Goal: Information Seeking & Learning: Learn about a topic

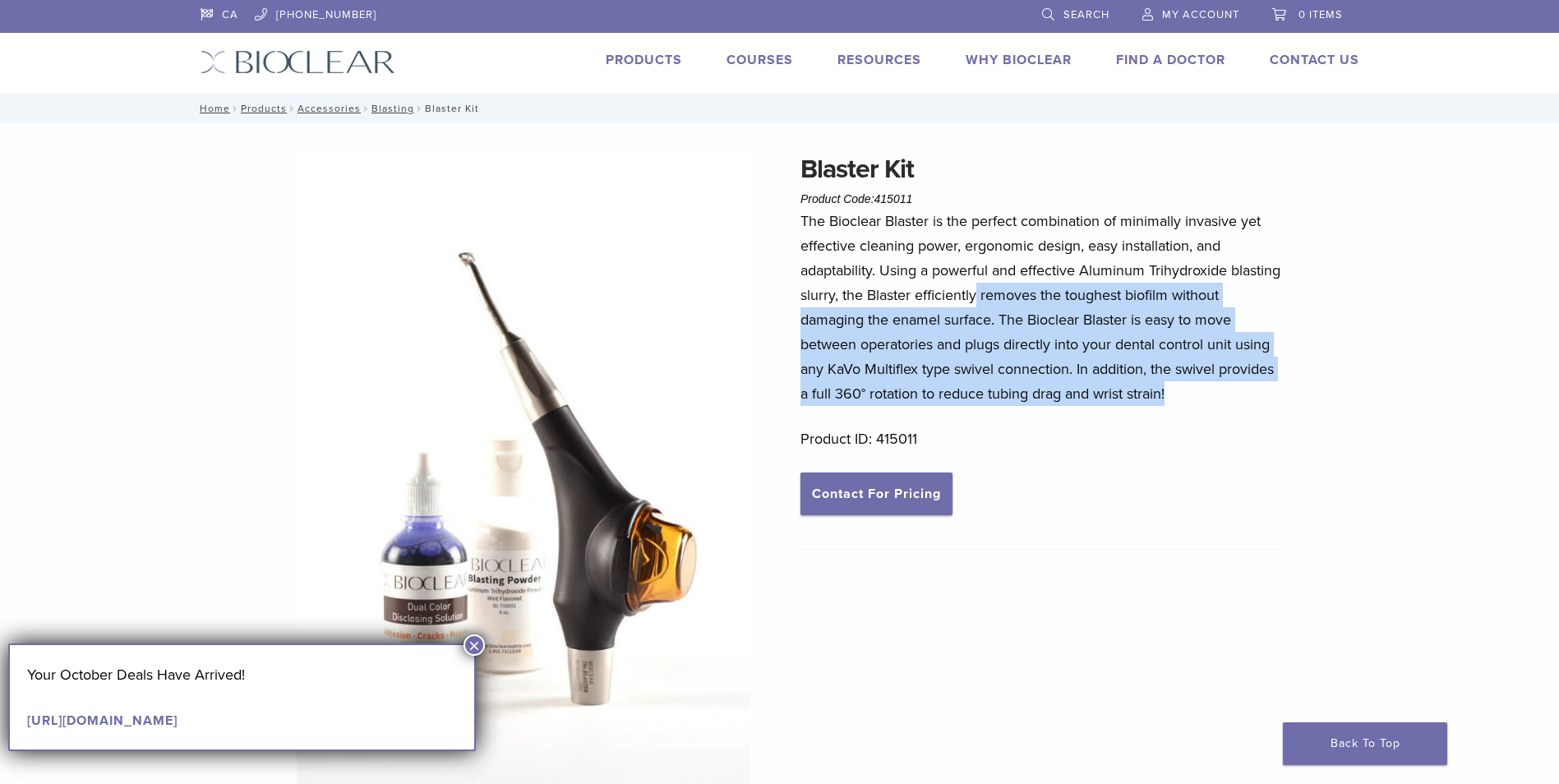
drag, startPoint x: 1031, startPoint y: 284, endPoint x: 1230, endPoint y: 393, distance: 226.9
click at [1230, 393] on p "The Bioclear Blaster is the perfect combination of minimally invasive yet effec…" at bounding box center [1041, 307] width 483 height 197
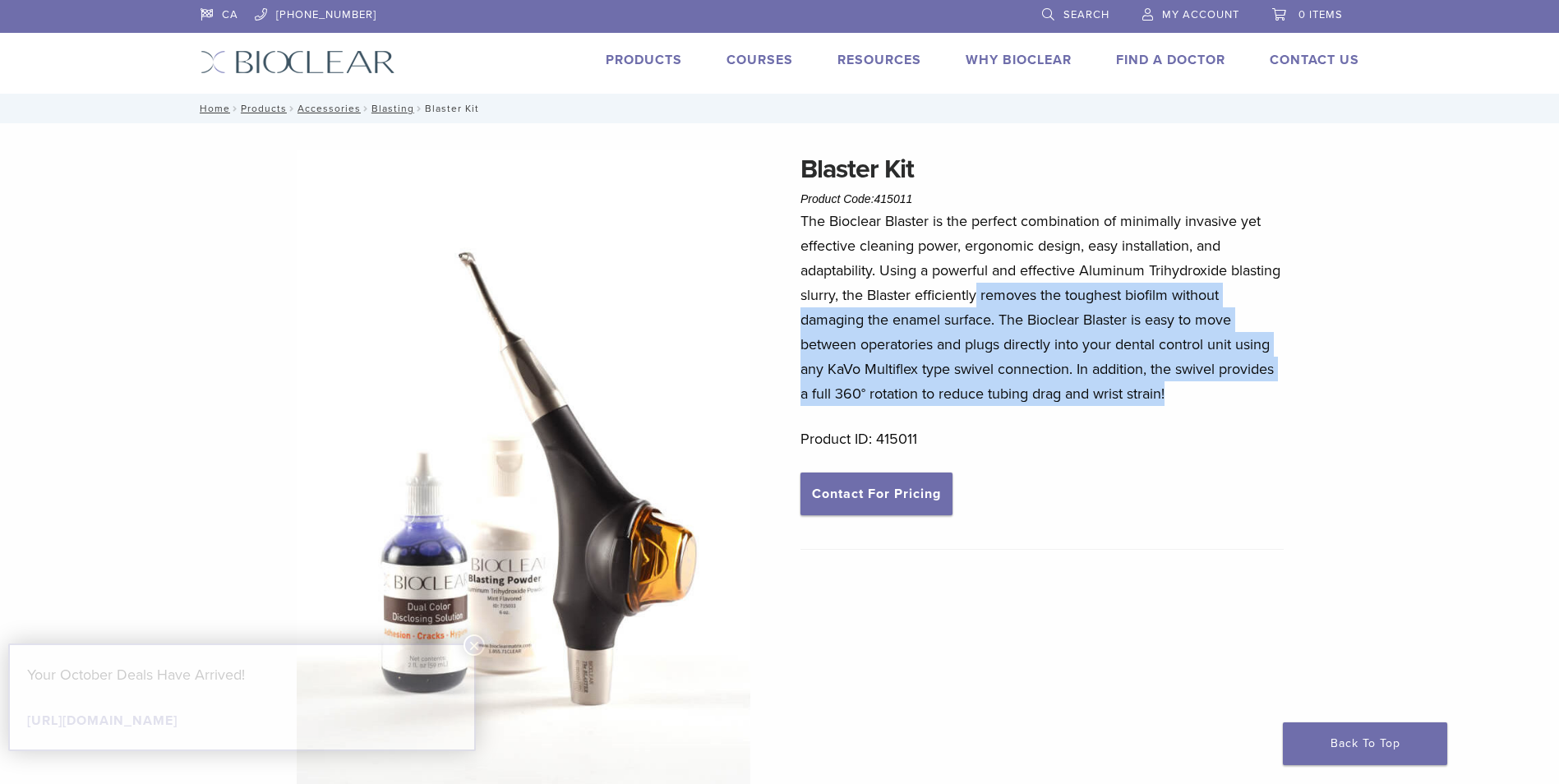
click at [1230, 393] on p "The Bioclear Blaster is the perfect combination of minimally invasive yet effec…" at bounding box center [1041, 307] width 483 height 197
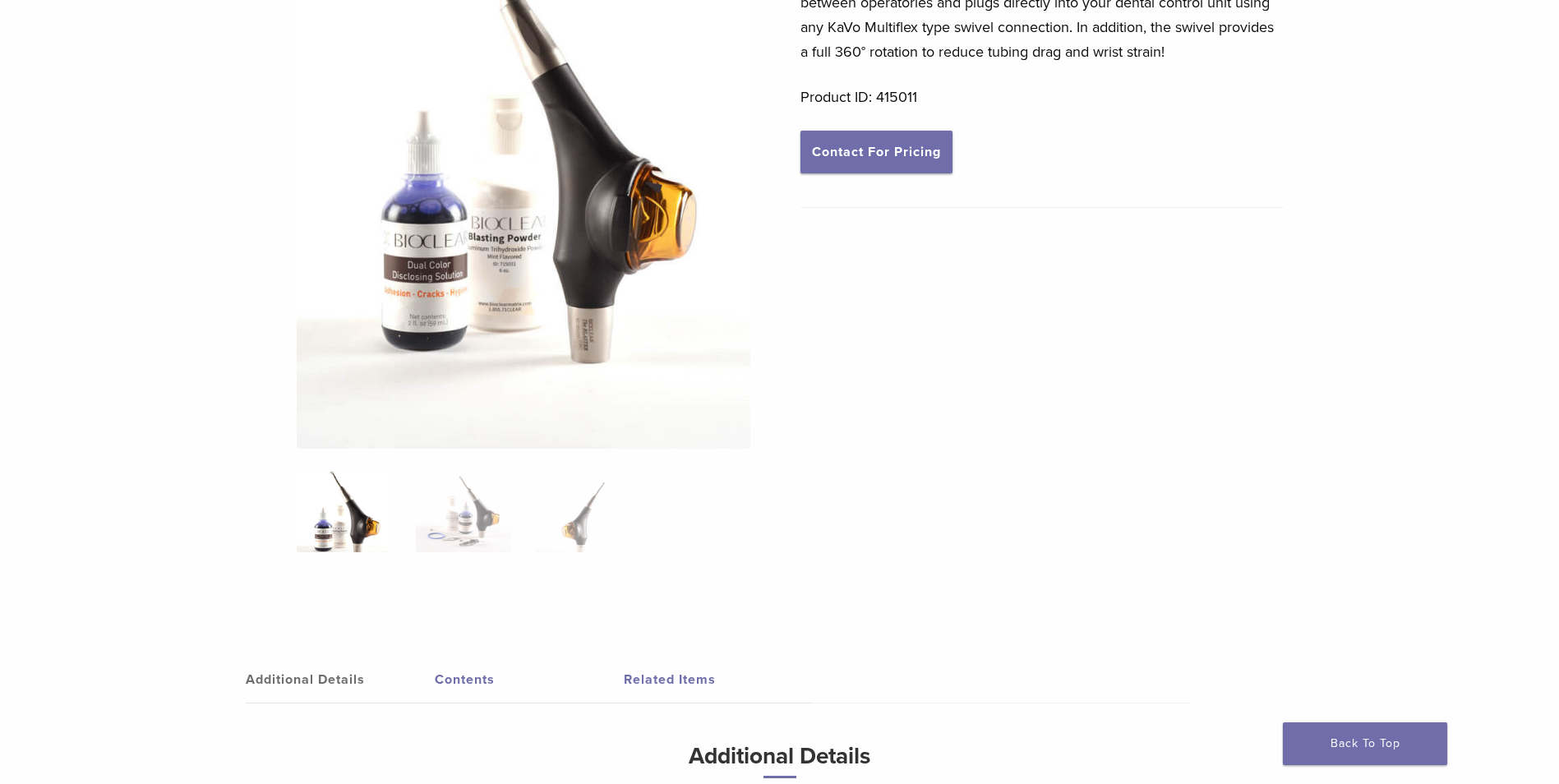
scroll to position [339, 0]
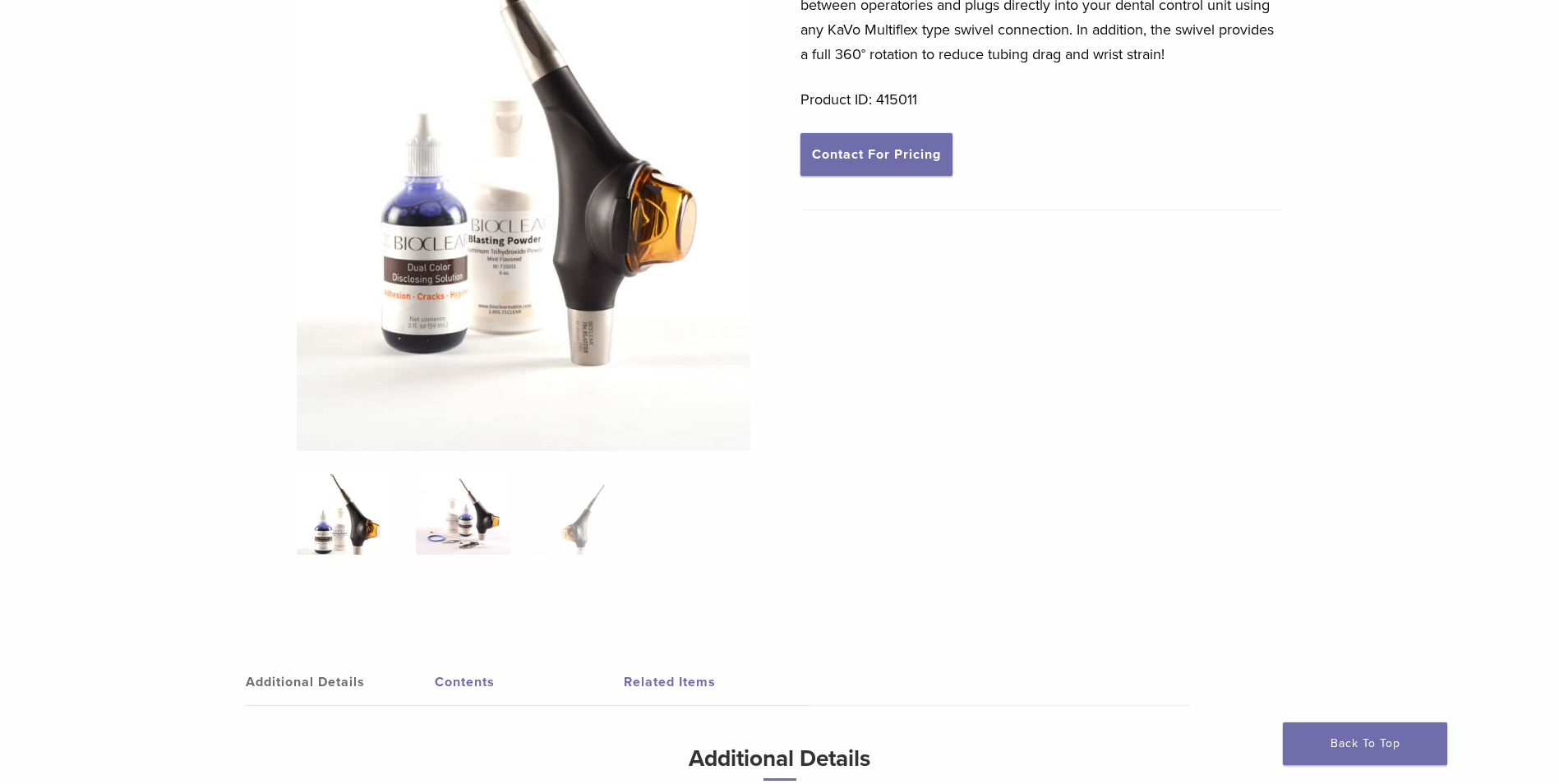
click at [449, 520] on img at bounding box center [463, 513] width 94 height 82
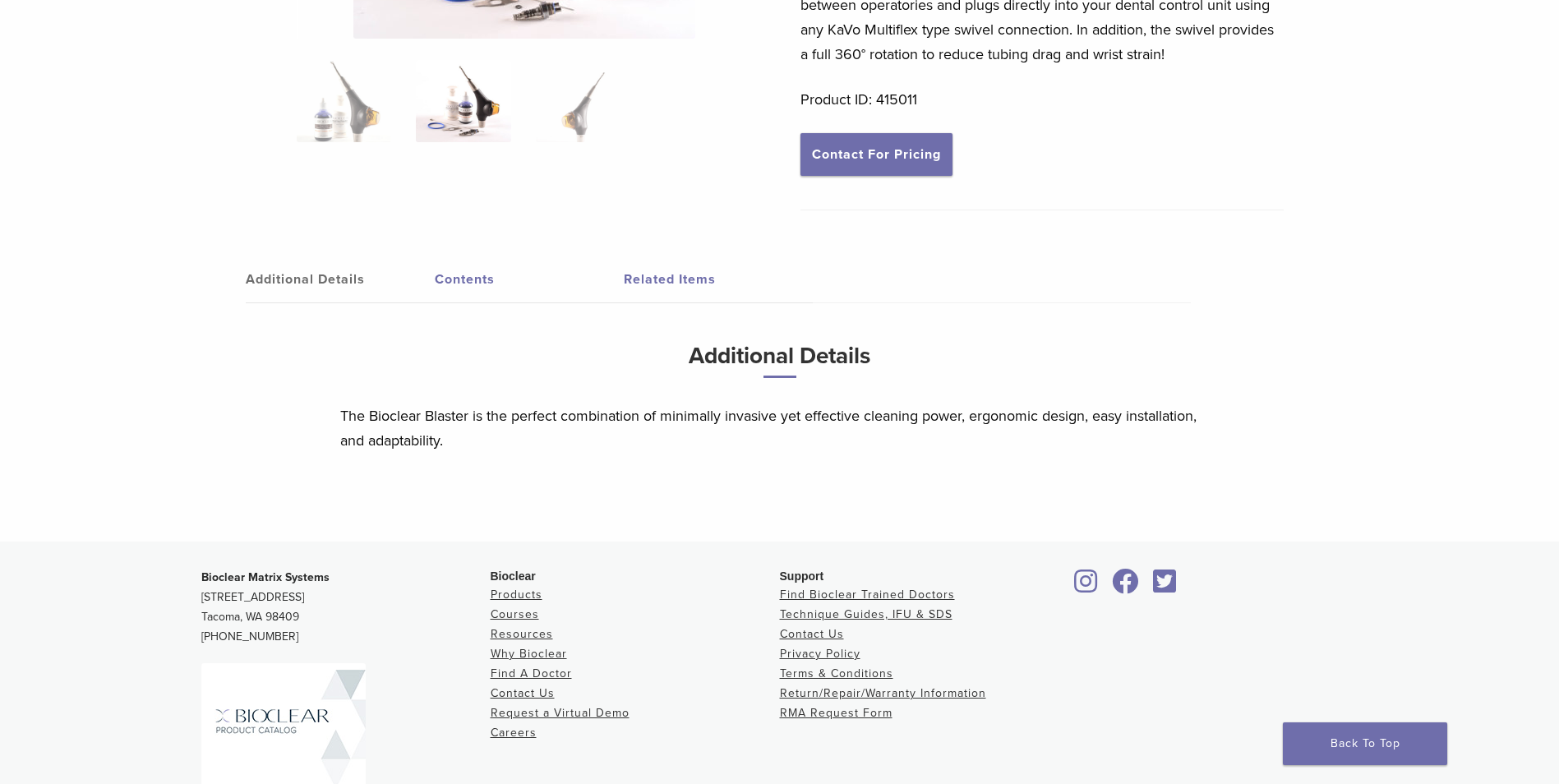
click at [656, 285] on link "Related Items" at bounding box center [718, 279] width 189 height 46
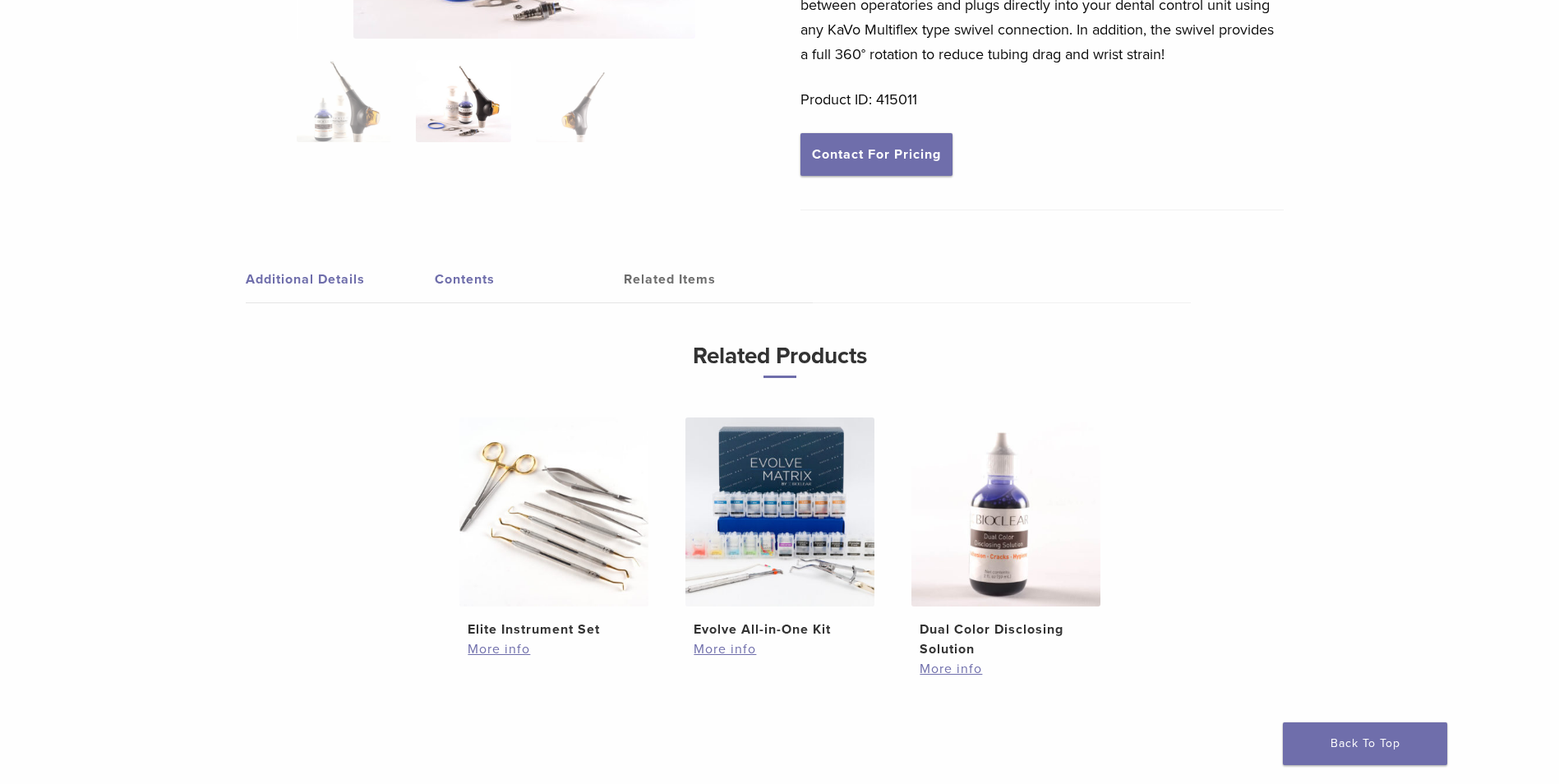
click at [425, 293] on link "Additional Details" at bounding box center [340, 279] width 189 height 46
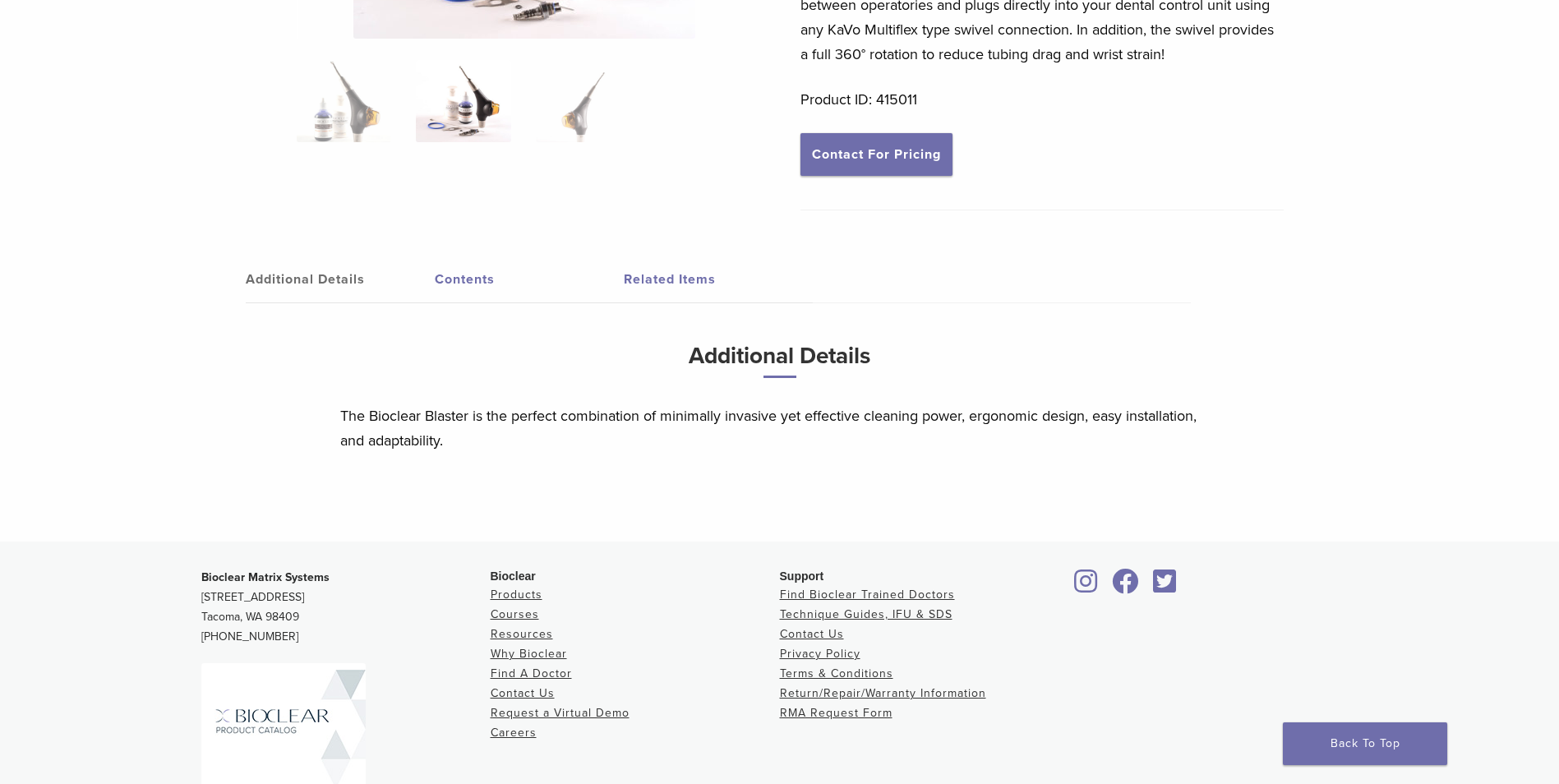
click at [356, 297] on link "Additional Details" at bounding box center [340, 279] width 189 height 46
click at [333, 281] on link "Additional Details" at bounding box center [340, 279] width 189 height 46
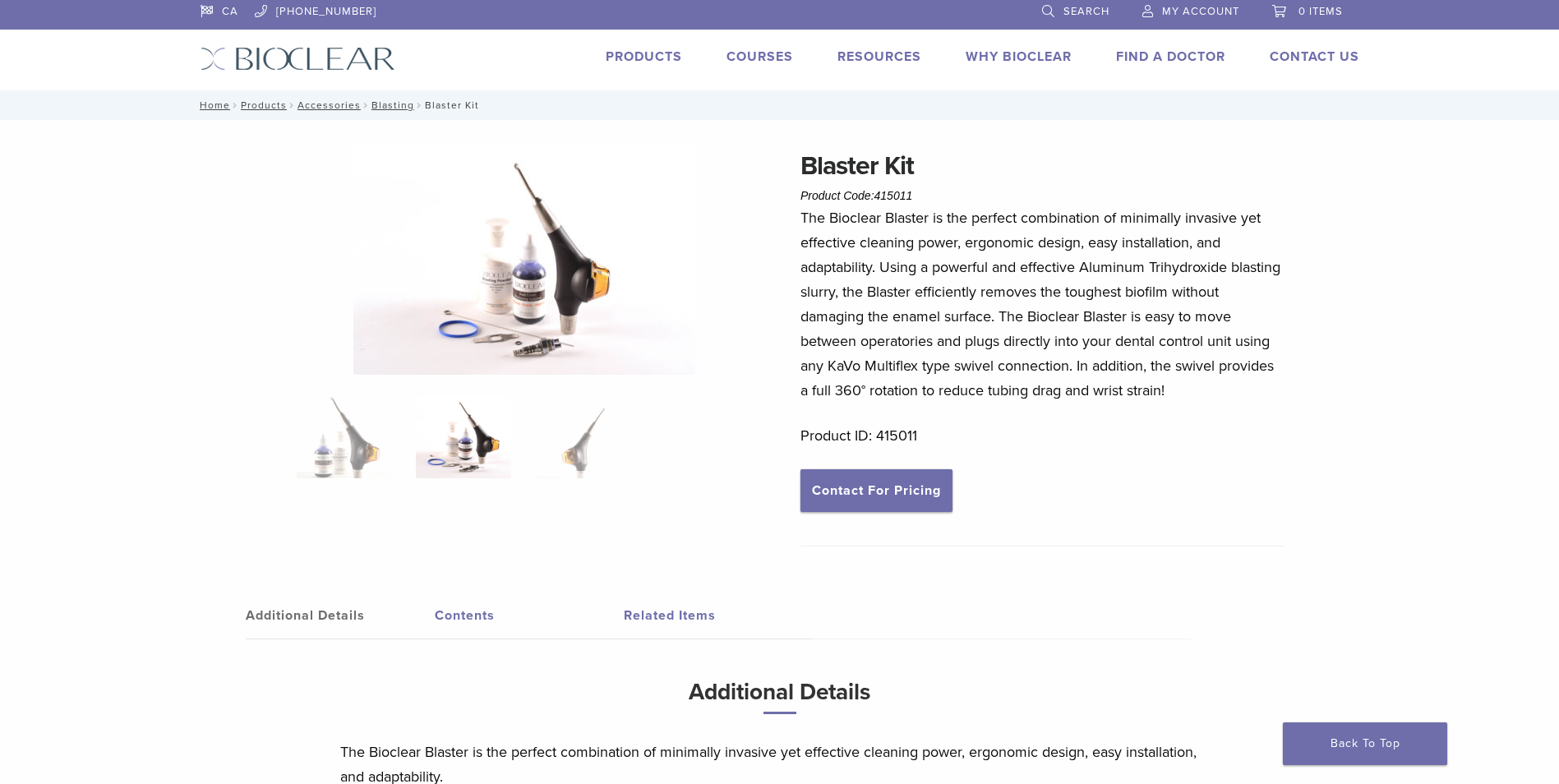
scroll to position [0, 0]
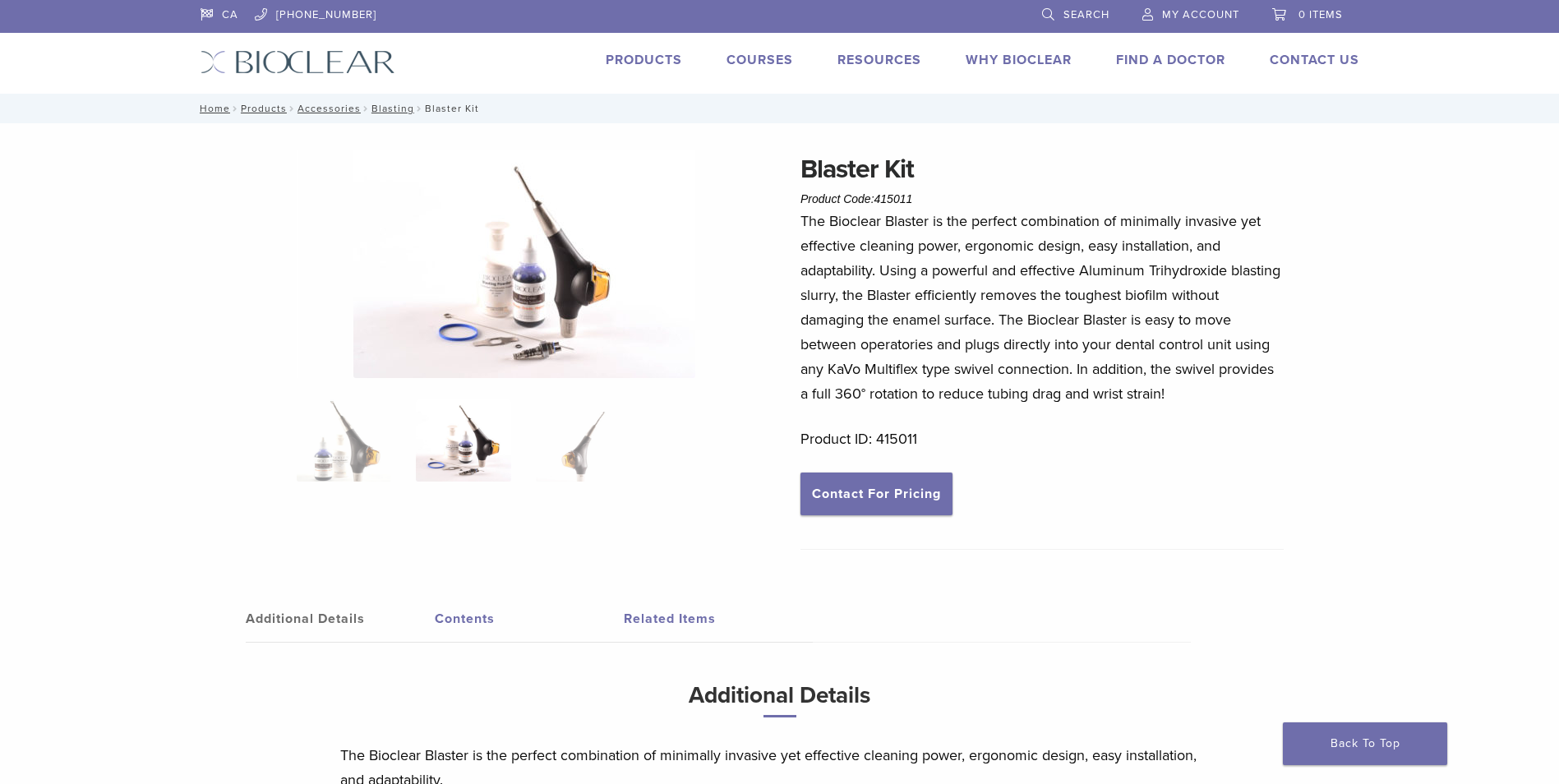
click at [475, 283] on img at bounding box center [523, 264] width 342 height 229
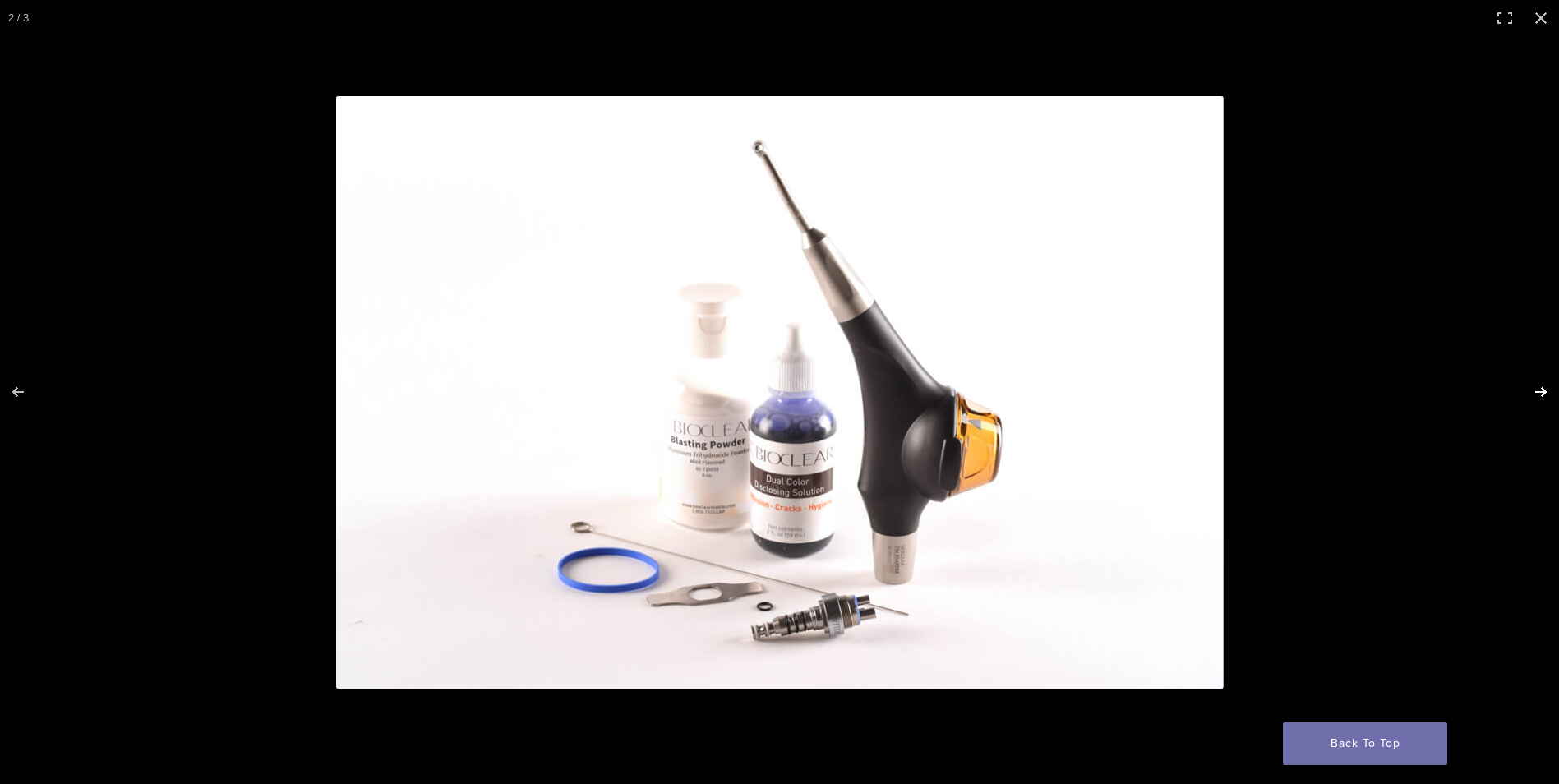
click at [1544, 390] on button "Next (arrow right)" at bounding box center [1530, 392] width 57 height 82
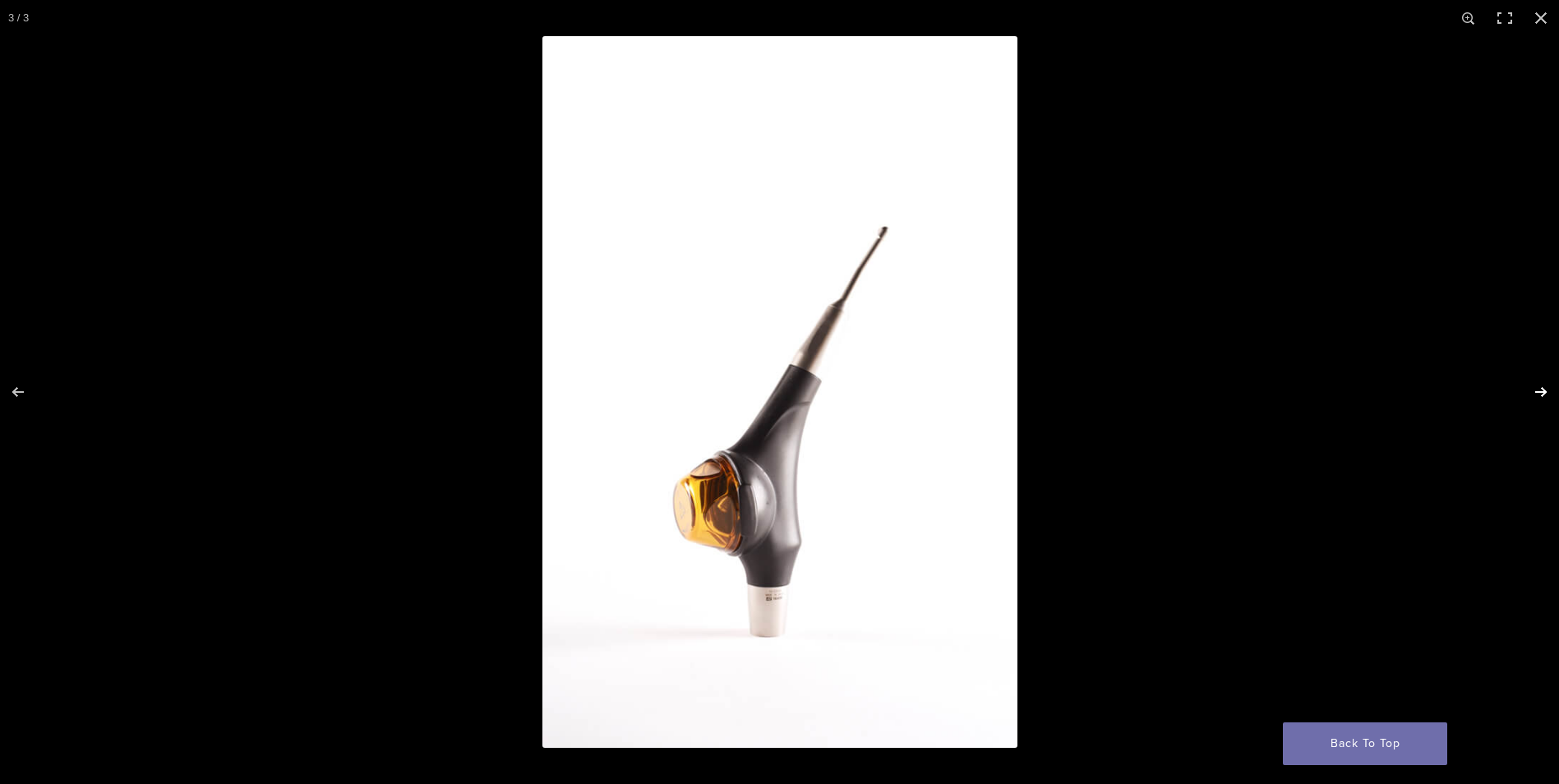
click at [1544, 390] on button "Next (arrow right)" at bounding box center [1530, 392] width 57 height 82
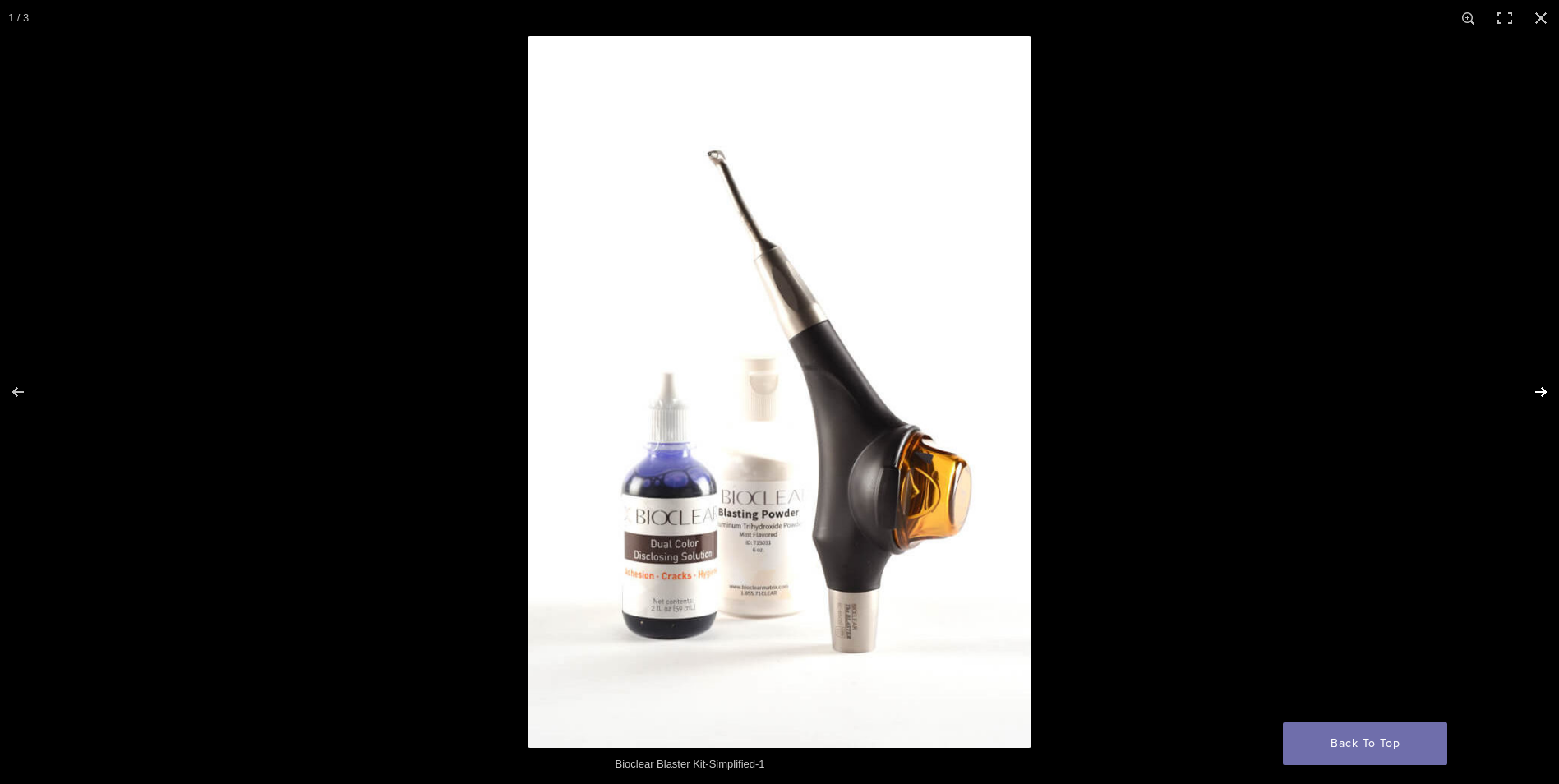
click at [1544, 390] on button "Next (arrow right)" at bounding box center [1530, 392] width 57 height 82
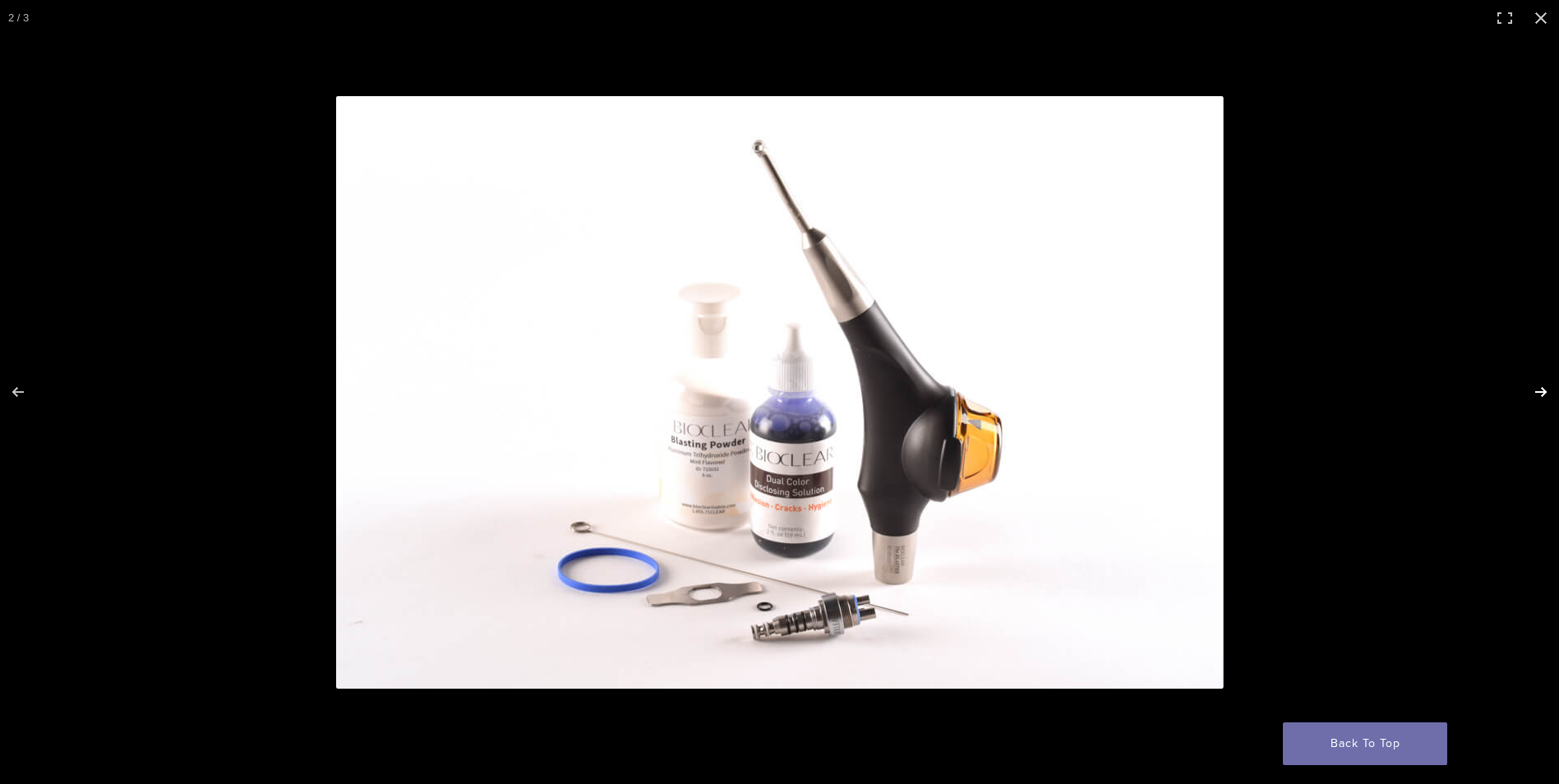
click at [1544, 390] on button "Next (arrow right)" at bounding box center [1530, 392] width 57 height 82
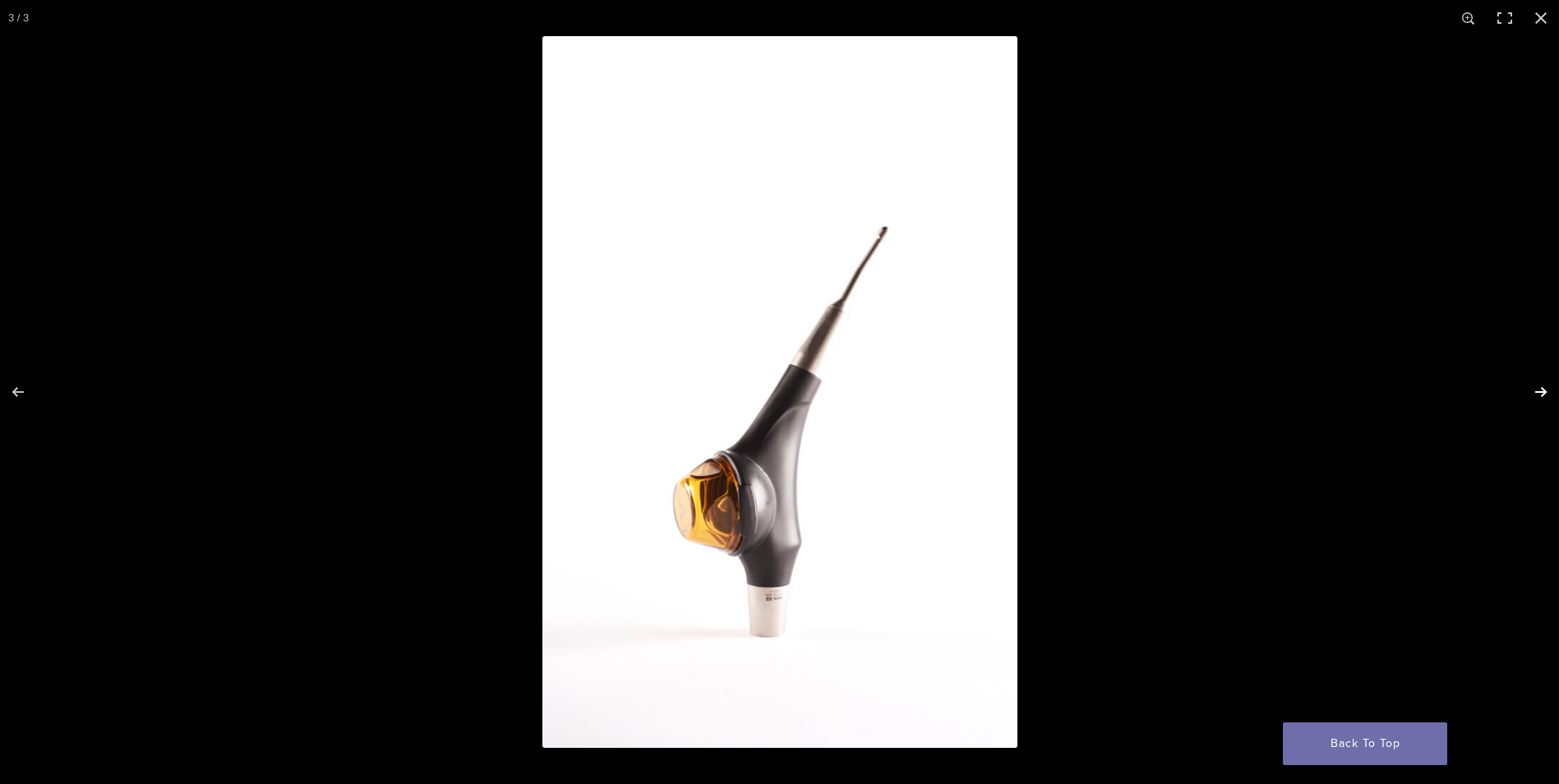
click at [1544, 390] on button "Next (arrow right)" at bounding box center [1530, 392] width 57 height 82
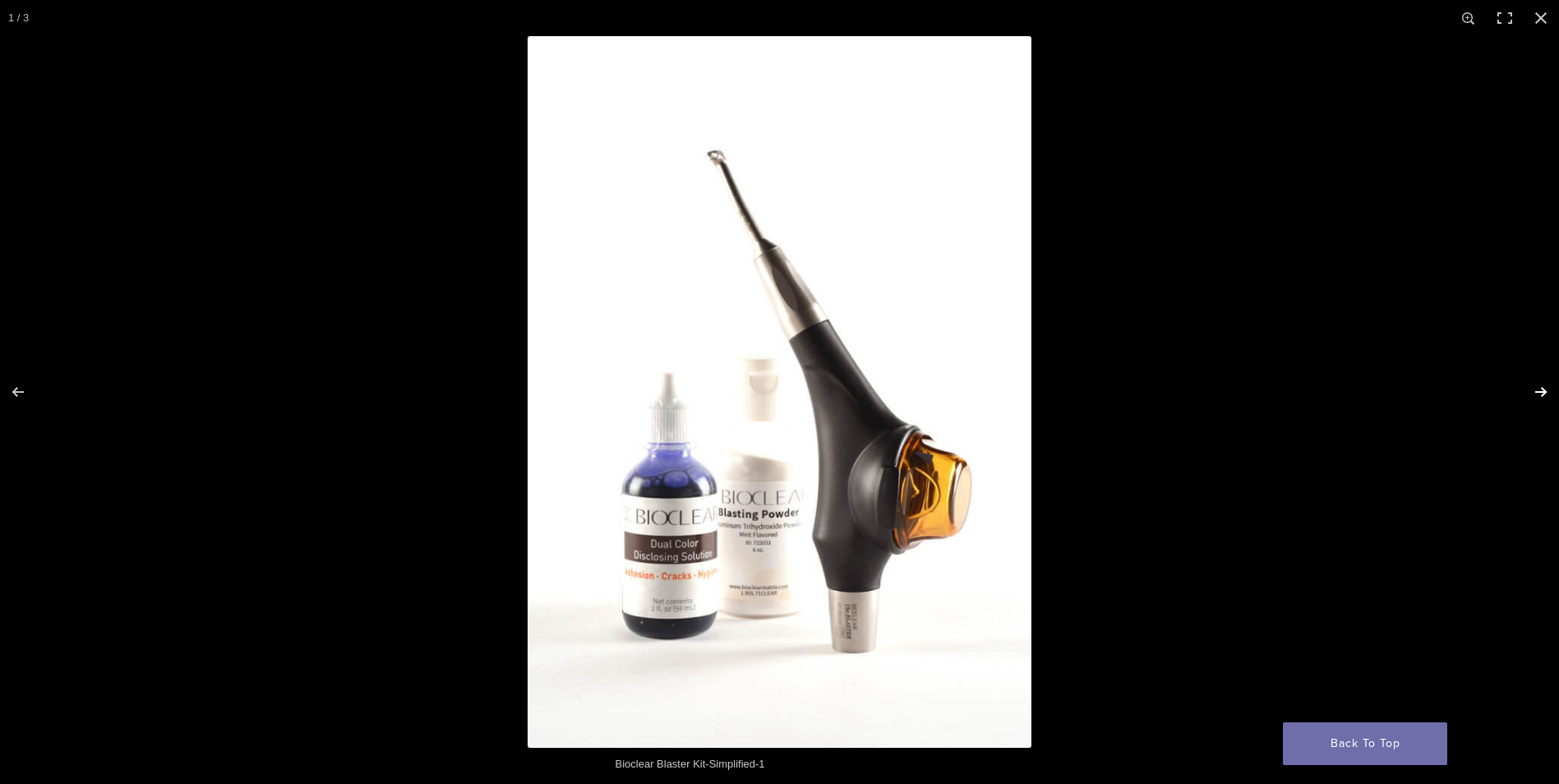
click at [1544, 390] on button "Next (arrow right)" at bounding box center [1530, 392] width 57 height 82
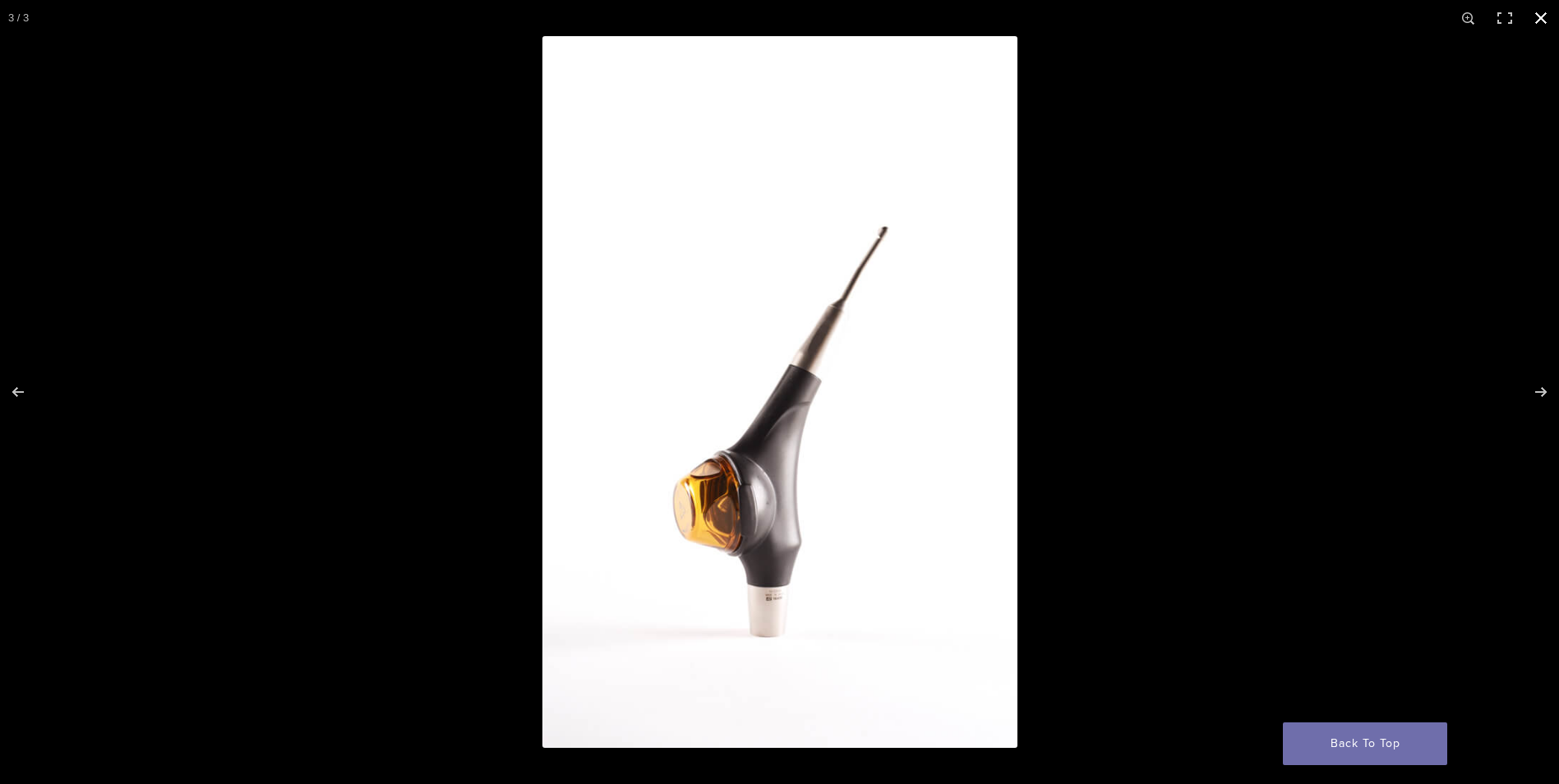
click at [1539, 19] on button "Close (Esc)" at bounding box center [1540, 18] width 36 height 36
